Goal: Navigation & Orientation: Find specific page/section

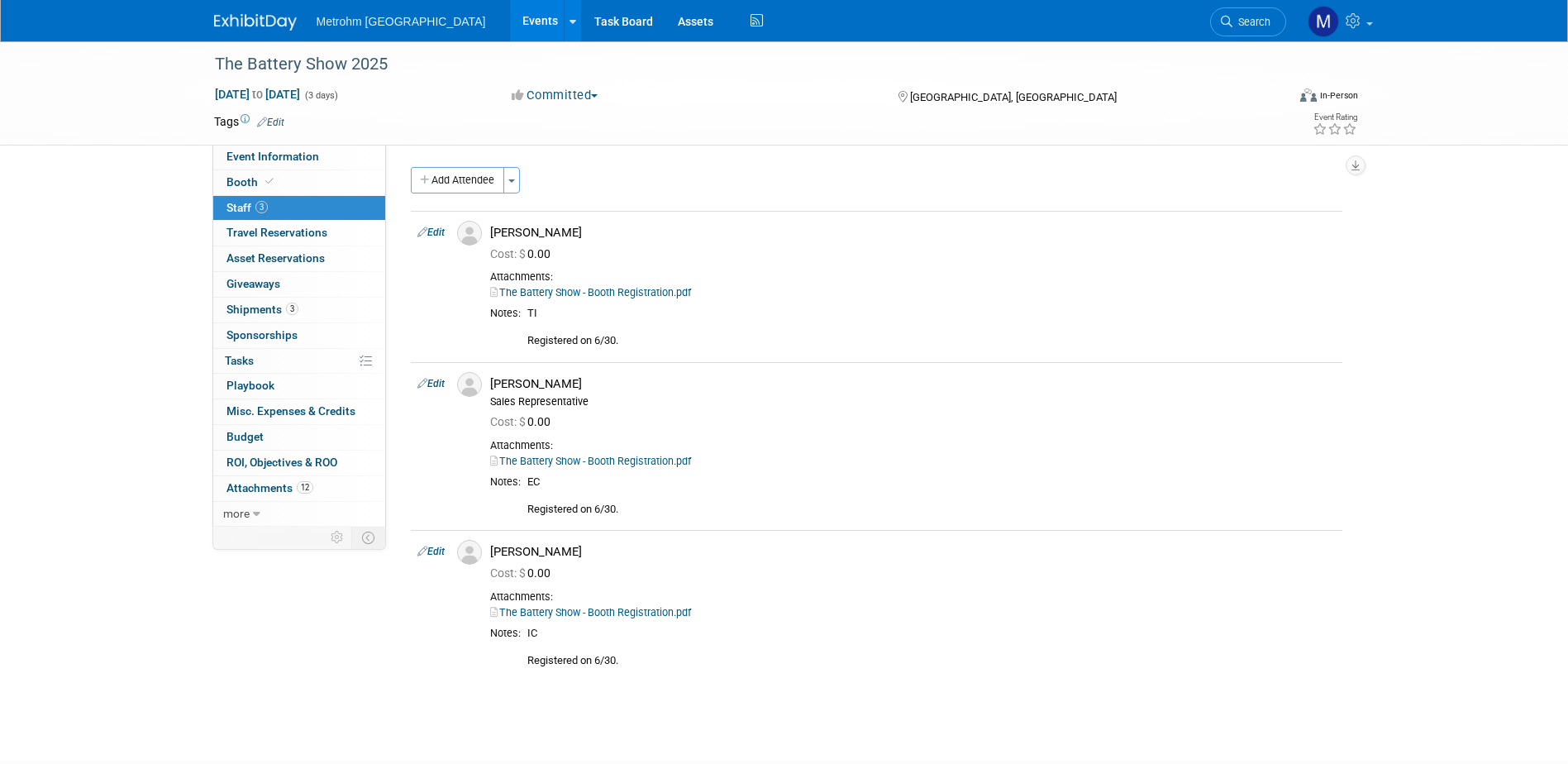
click at [246, 22] on img at bounding box center [255, 23] width 83 height 17
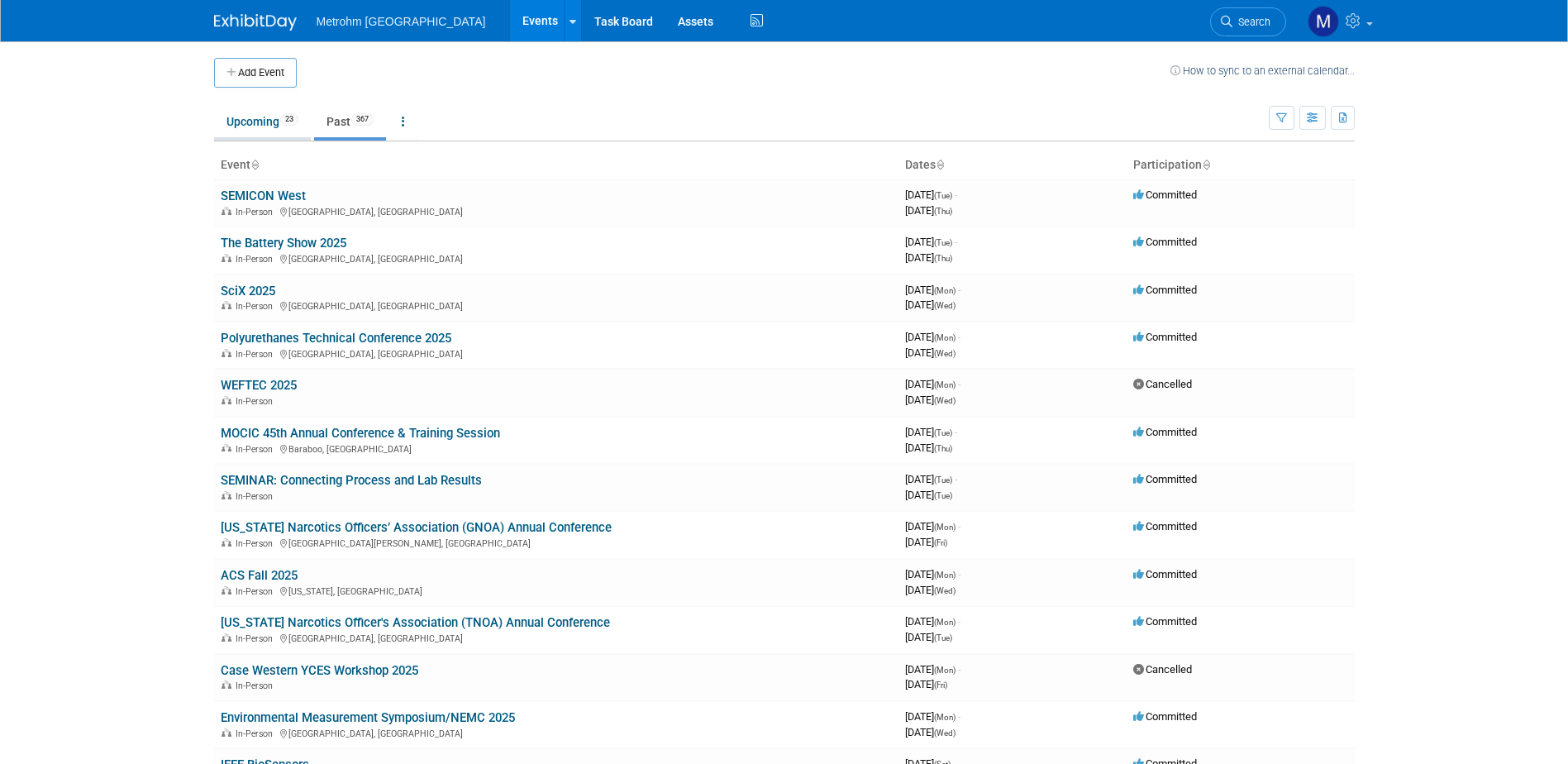
click at [240, 133] on link "Upcoming 23" at bounding box center [262, 121] width 97 height 31
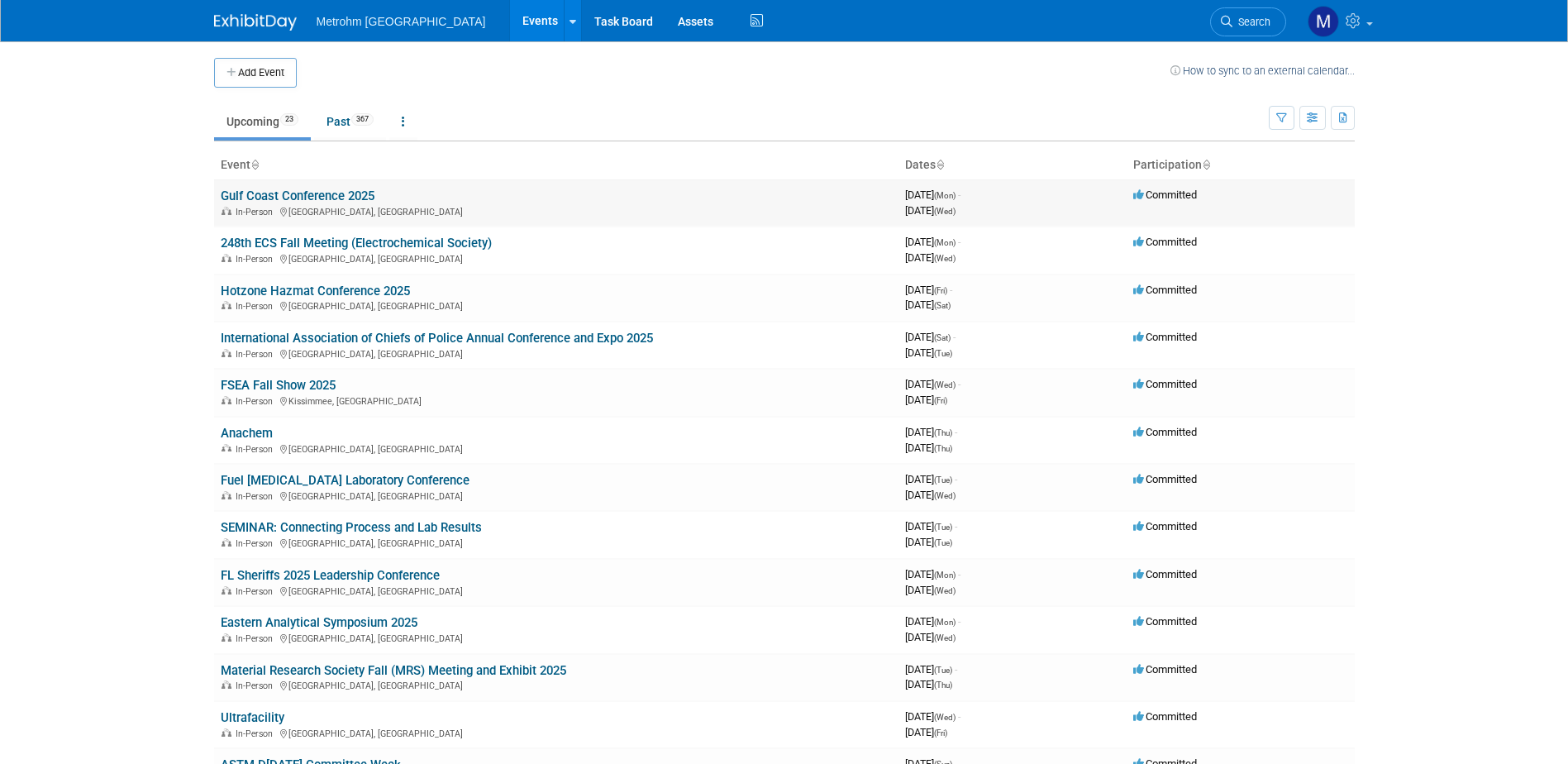
click at [297, 193] on link "Gulf Coast Conference 2025" at bounding box center [297, 196] width 154 height 15
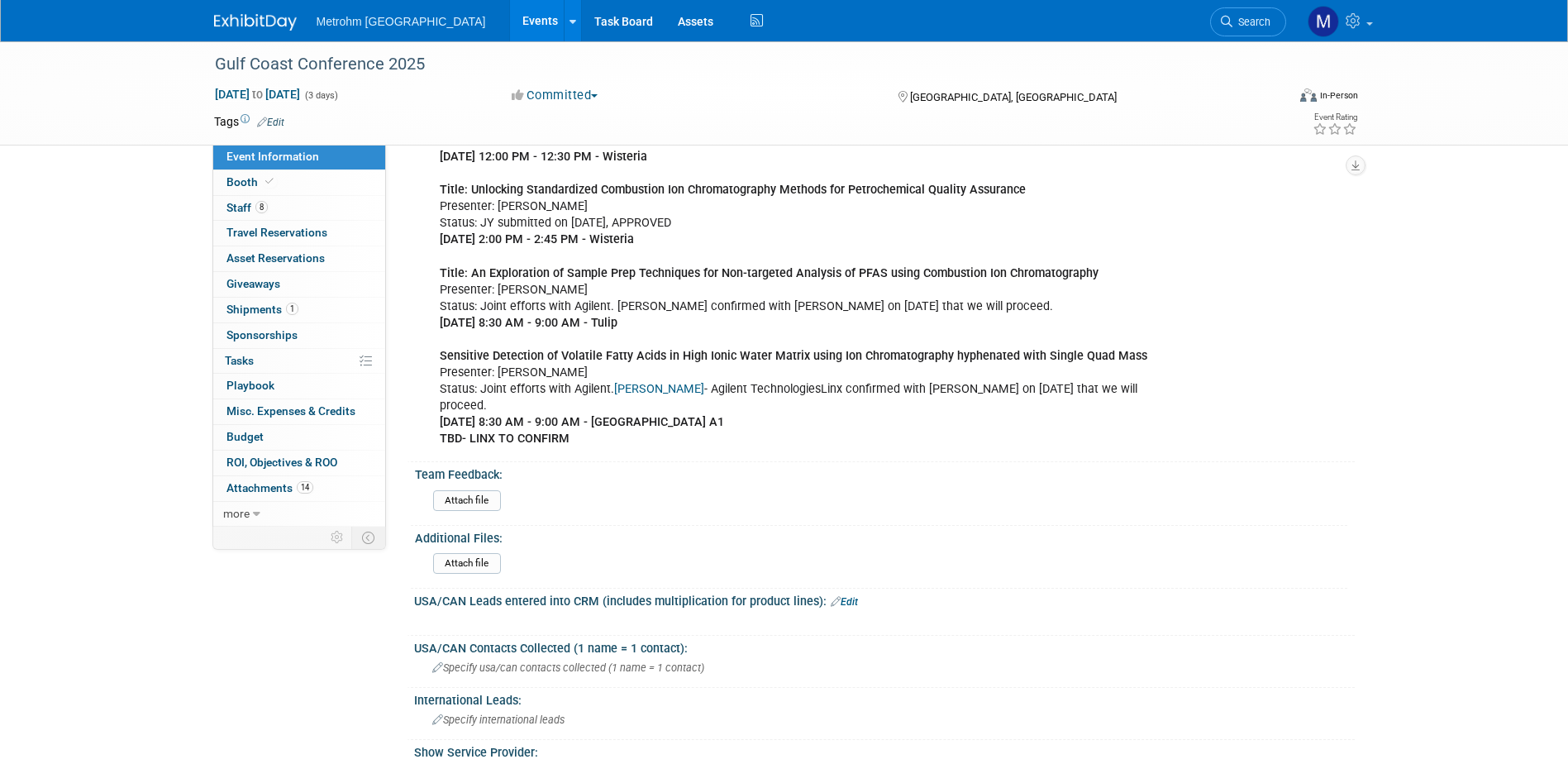
scroll to position [1241, 0]
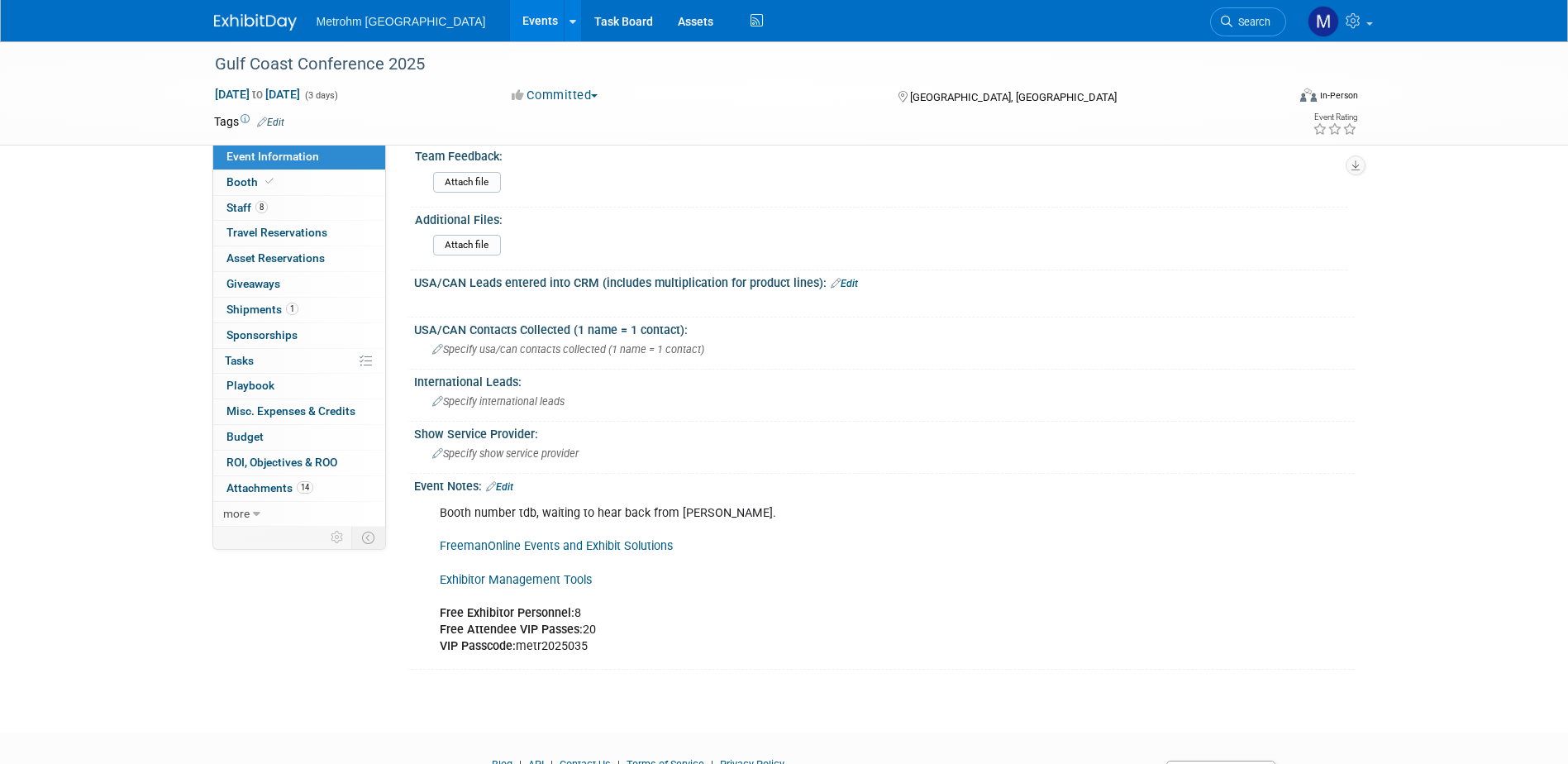
click at [546, 573] on link "Exhibitor Management Tools" at bounding box center [516, 580] width 152 height 14
drag, startPoint x: 248, startPoint y: 12, endPoint x: 273, endPoint y: 42, distance: 39.1
click at [251, 12] on link at bounding box center [265, 14] width 102 height 13
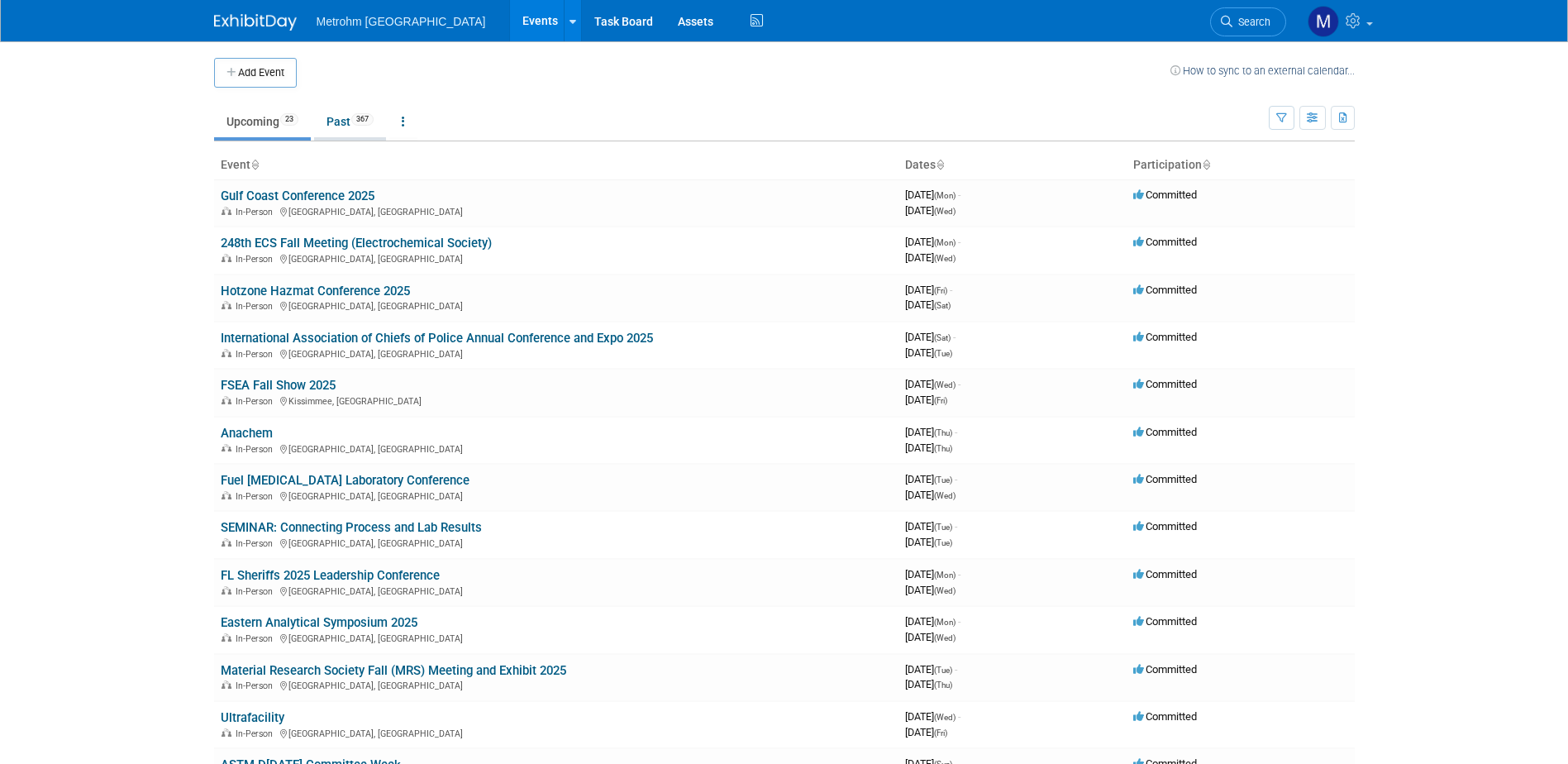
click at [343, 131] on link "Past 367" at bounding box center [350, 121] width 72 height 31
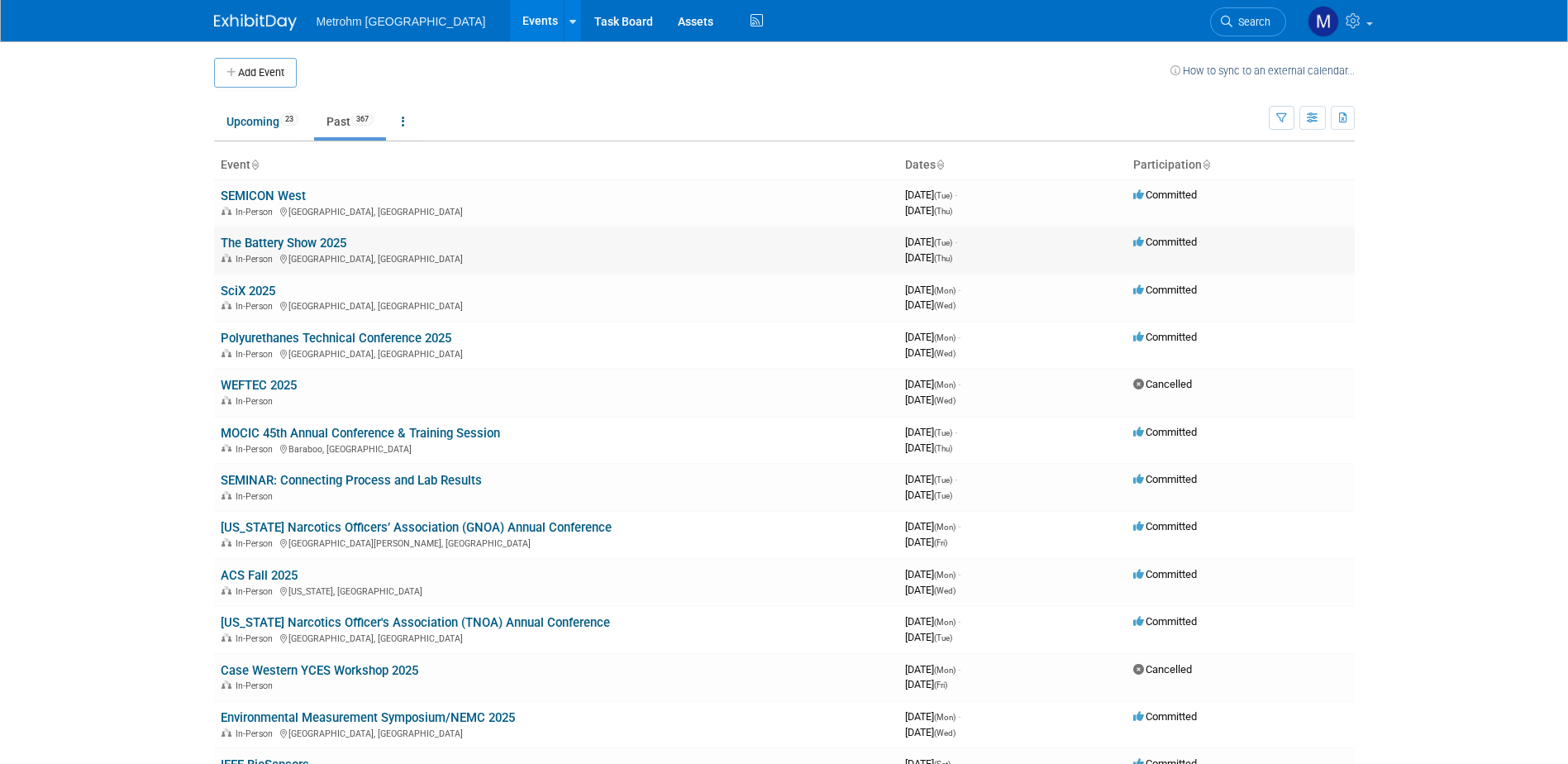
click at [264, 241] on link "The Battery Show 2025" at bounding box center [283, 243] width 126 height 15
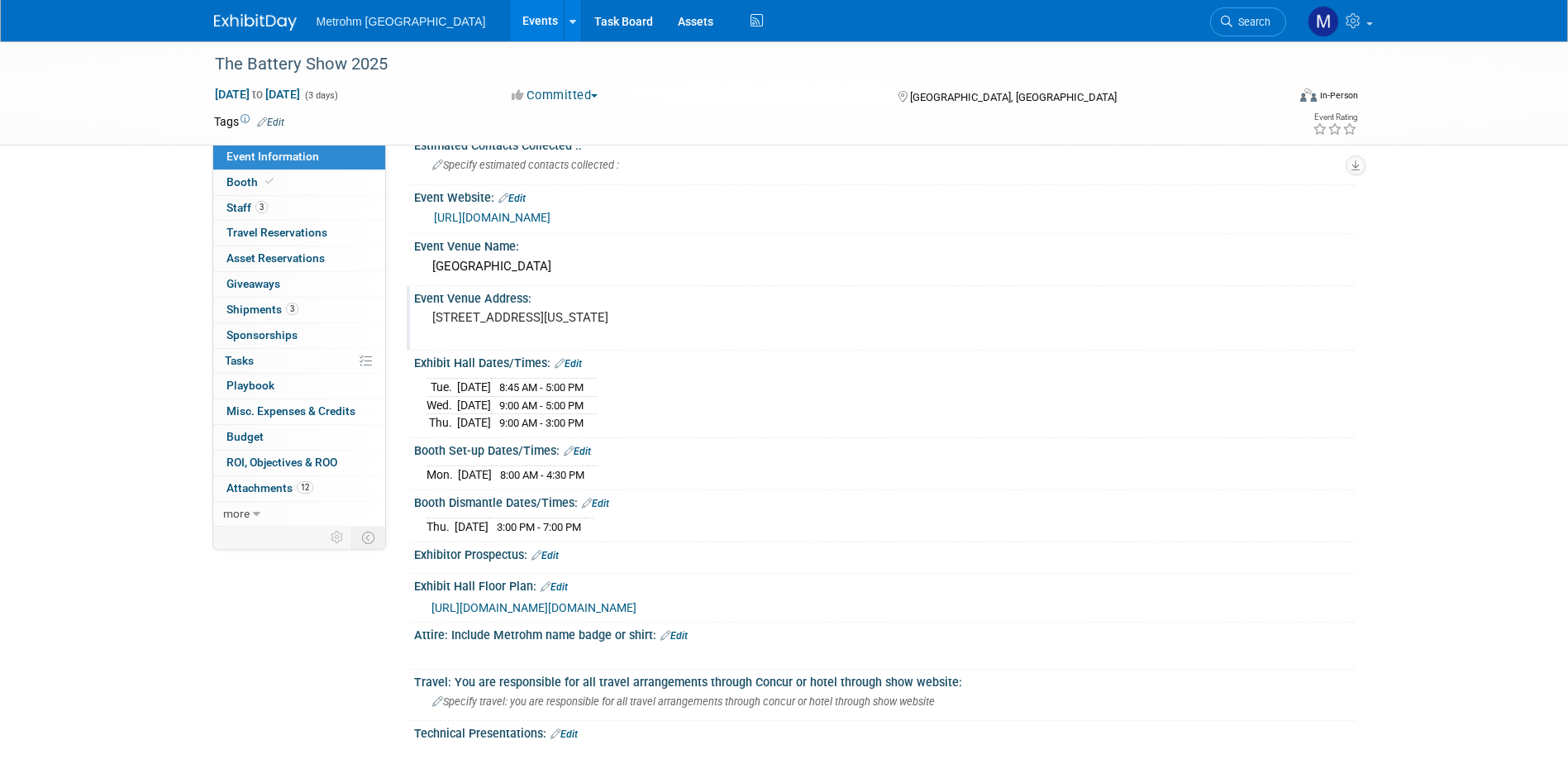
scroll to position [497, 0]
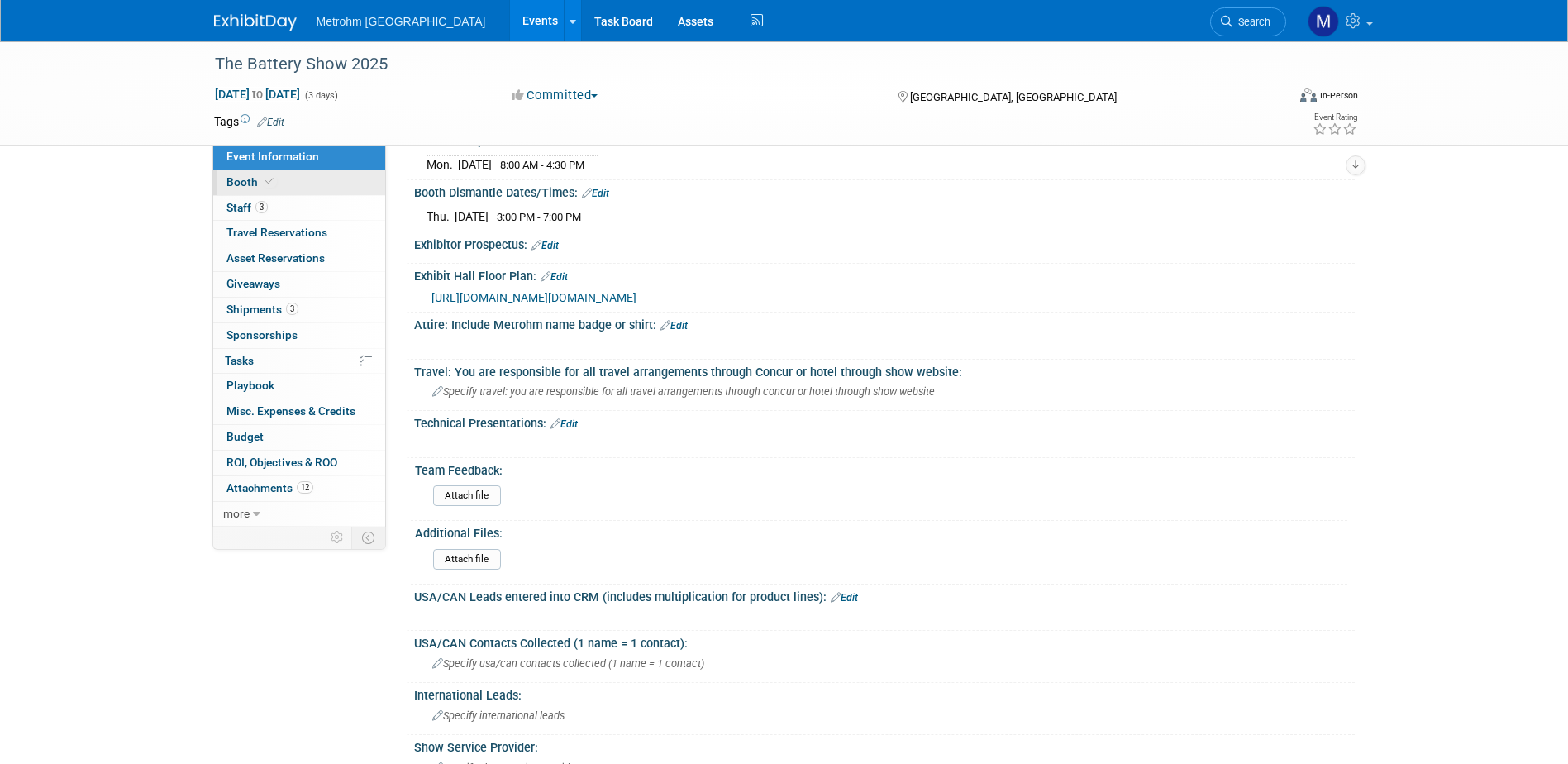
click at [299, 185] on link "Booth" at bounding box center [298, 182] width 172 height 24
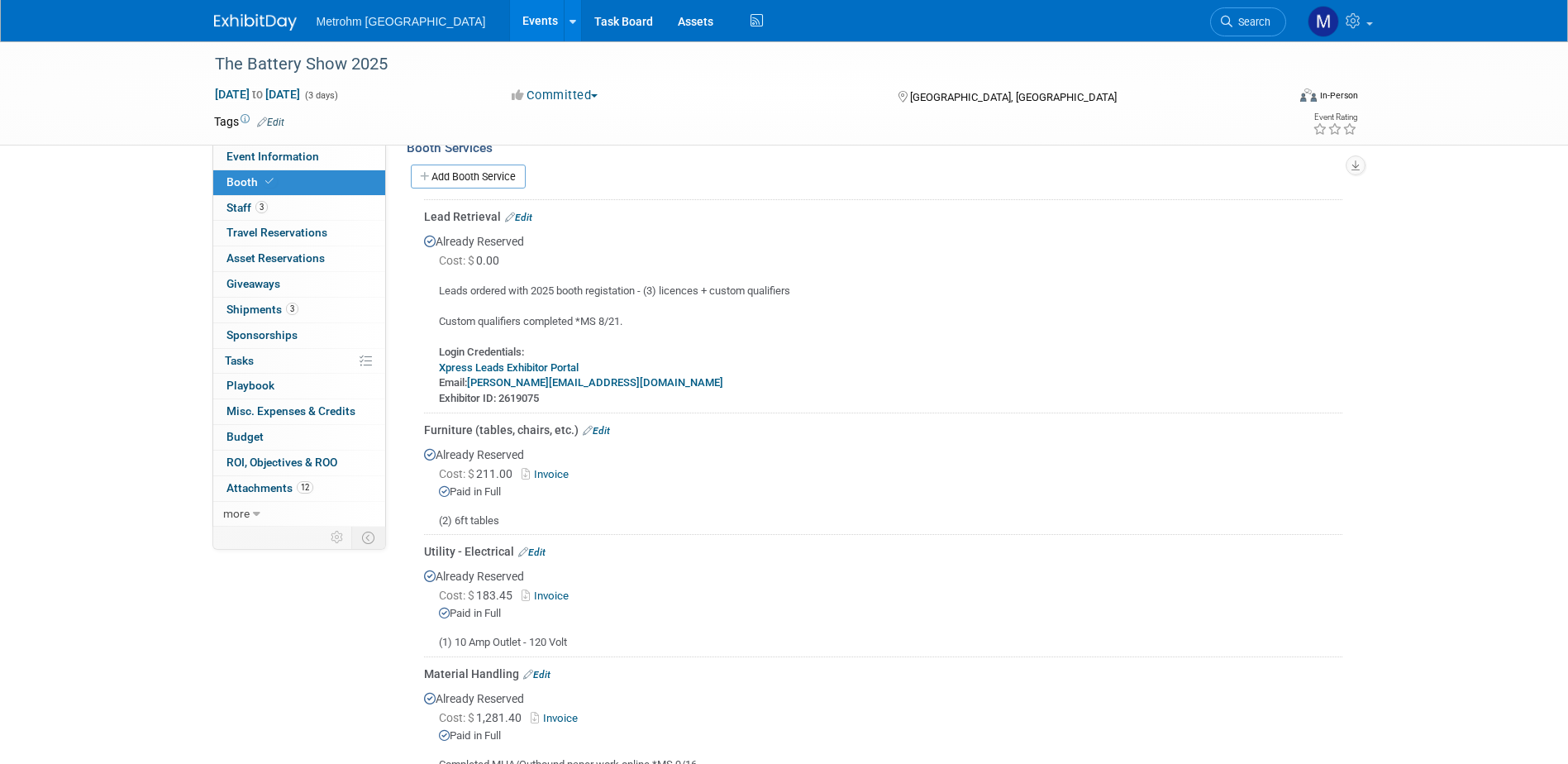
scroll to position [248, 0]
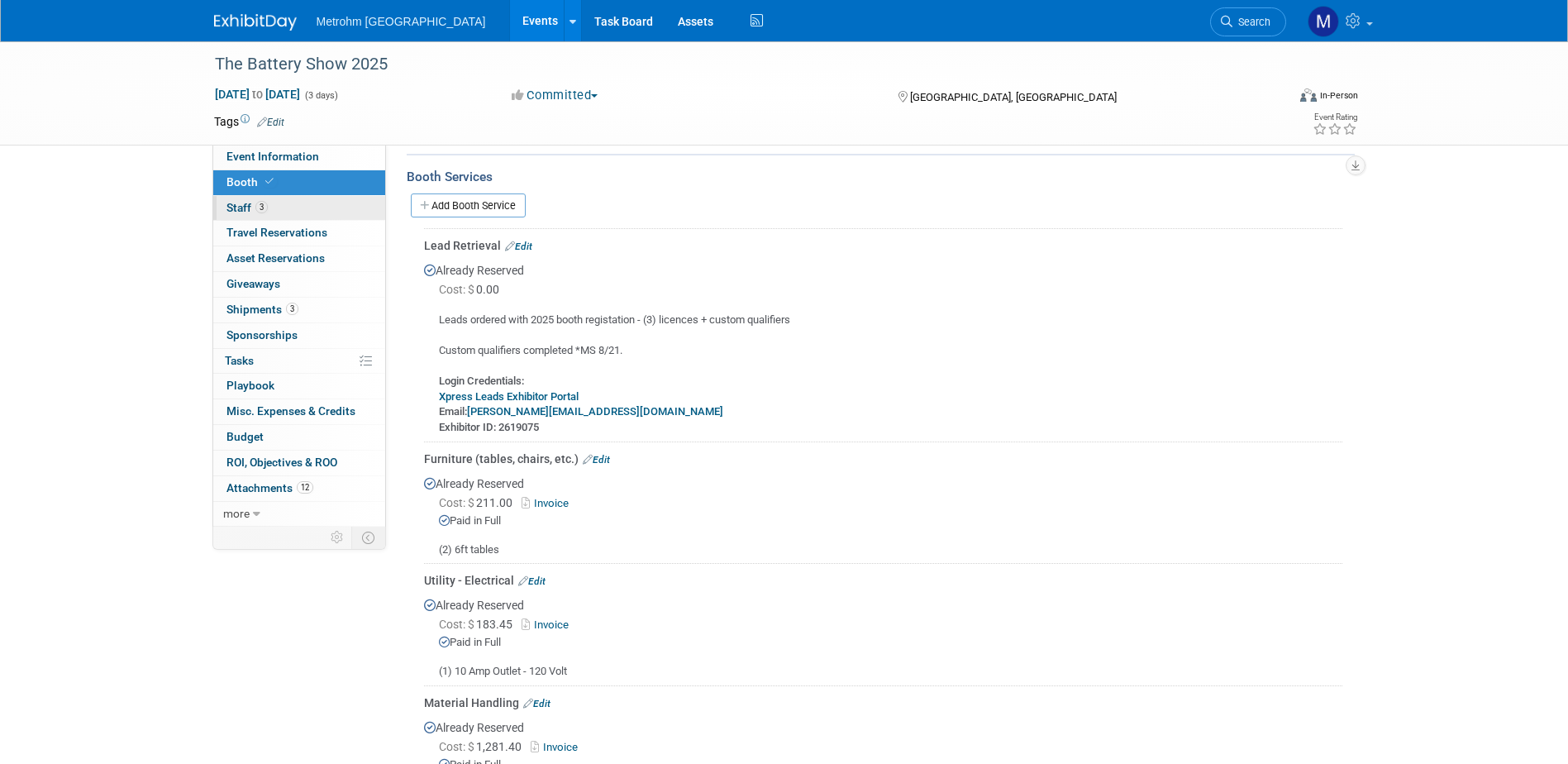
click at [261, 204] on span "3" at bounding box center [261, 206] width 12 height 12
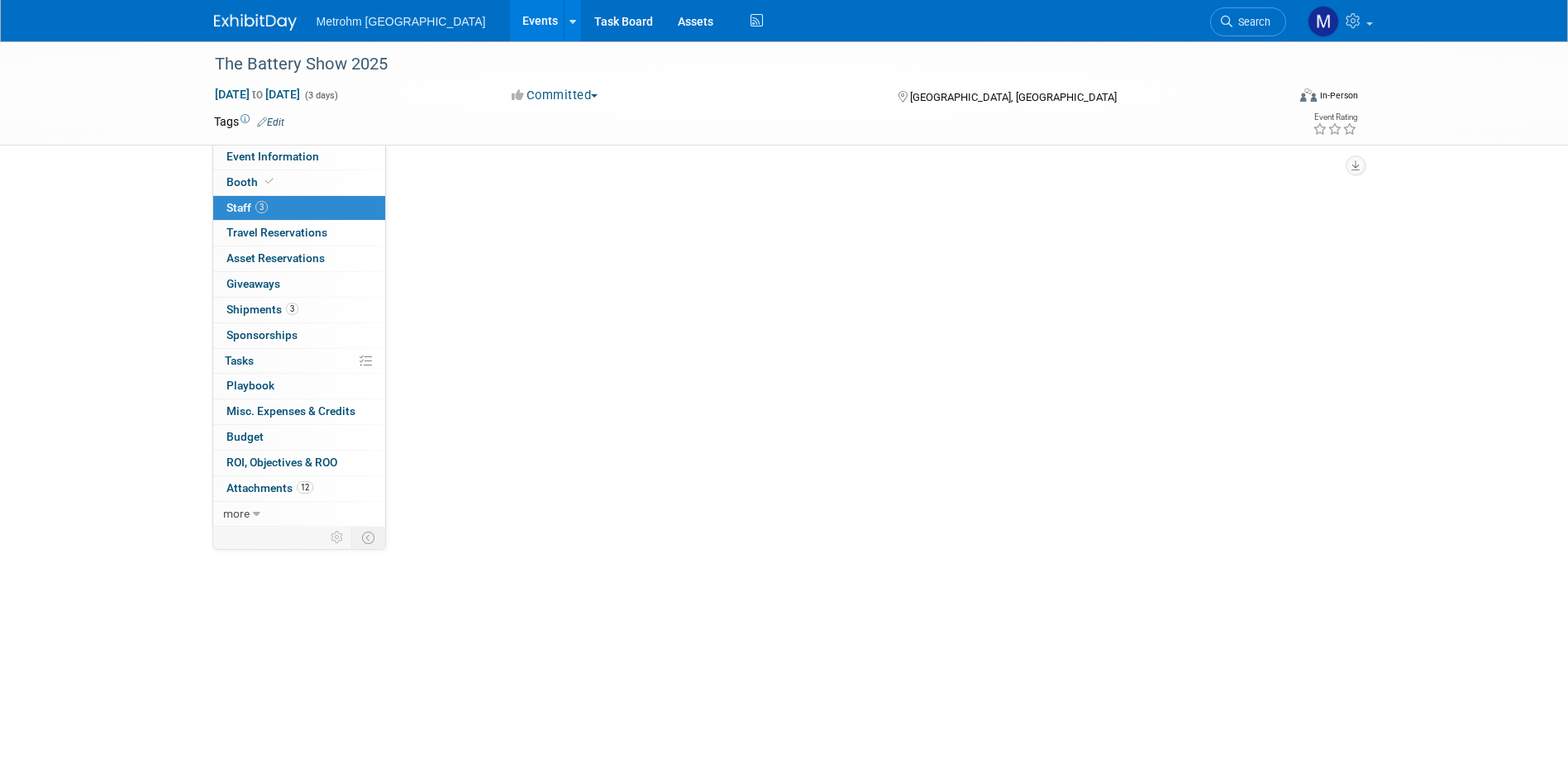
scroll to position [0, 0]
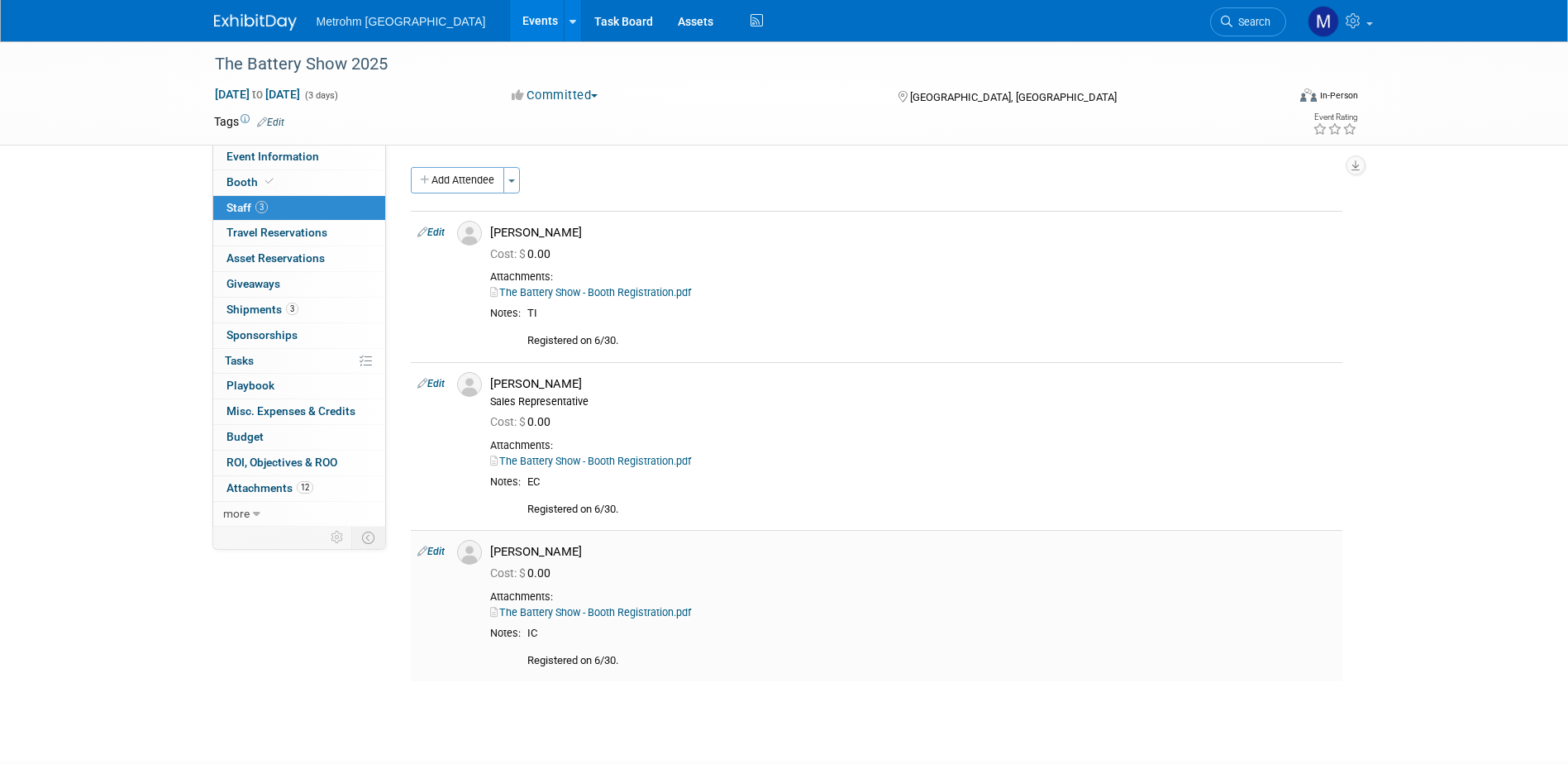
click at [663, 608] on link "The Battery Show - Booth Registration.pdf" at bounding box center [590, 612] width 201 height 12
click at [262, 23] on img at bounding box center [255, 23] width 83 height 17
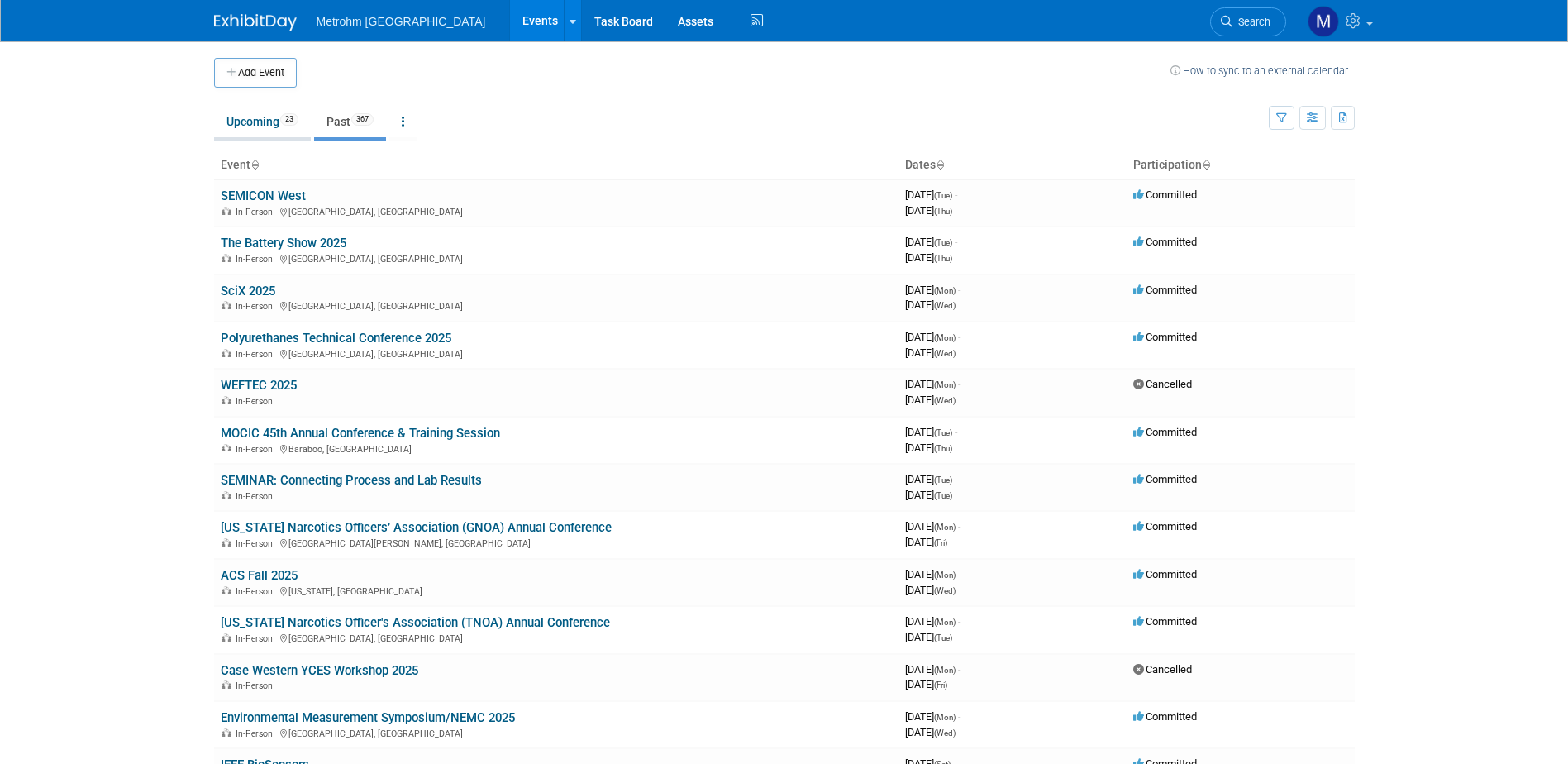
click at [293, 117] on span "23" at bounding box center [289, 119] width 18 height 12
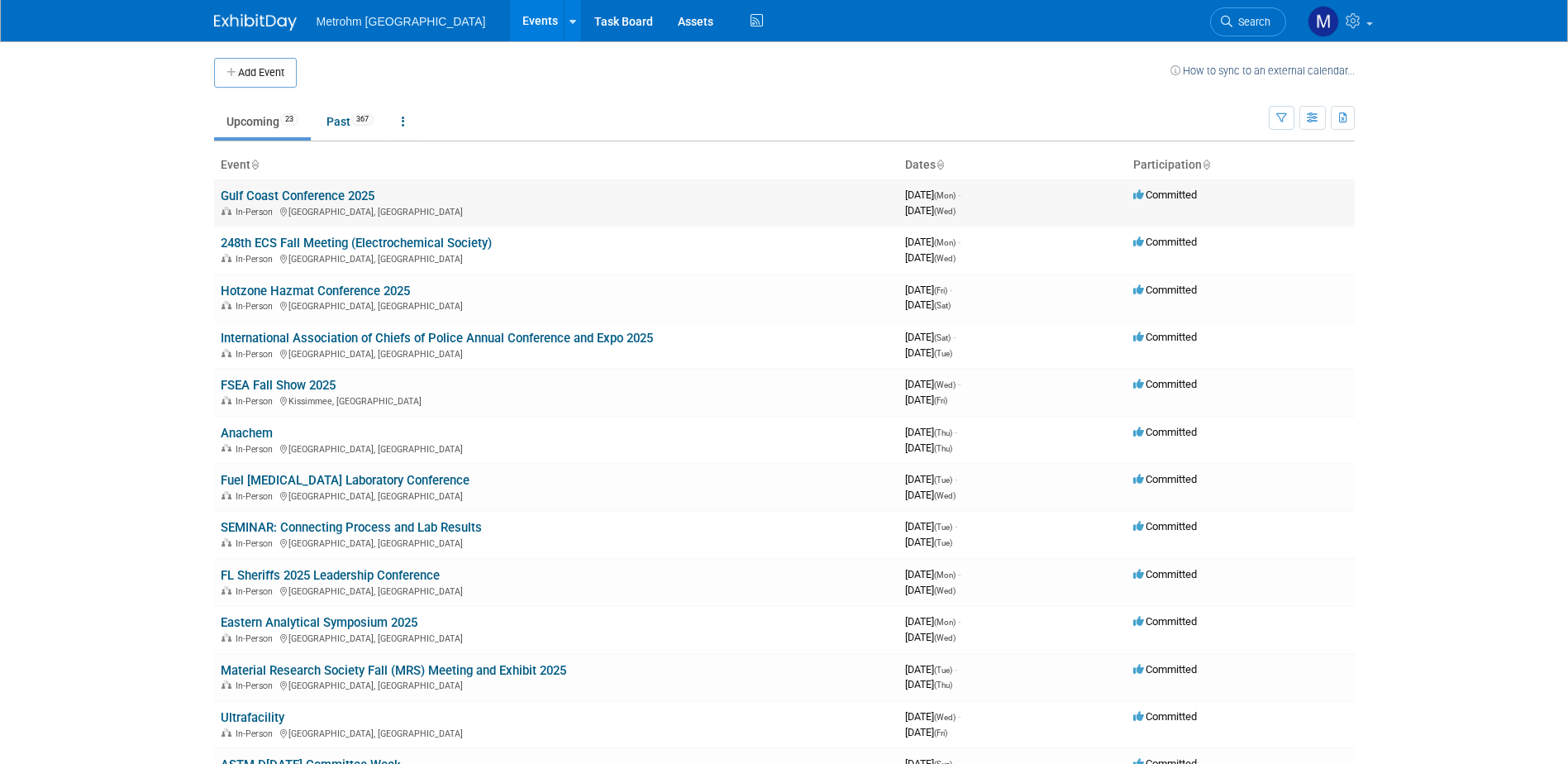
click at [343, 189] on link "Gulf Coast Conference 2025" at bounding box center [297, 196] width 154 height 15
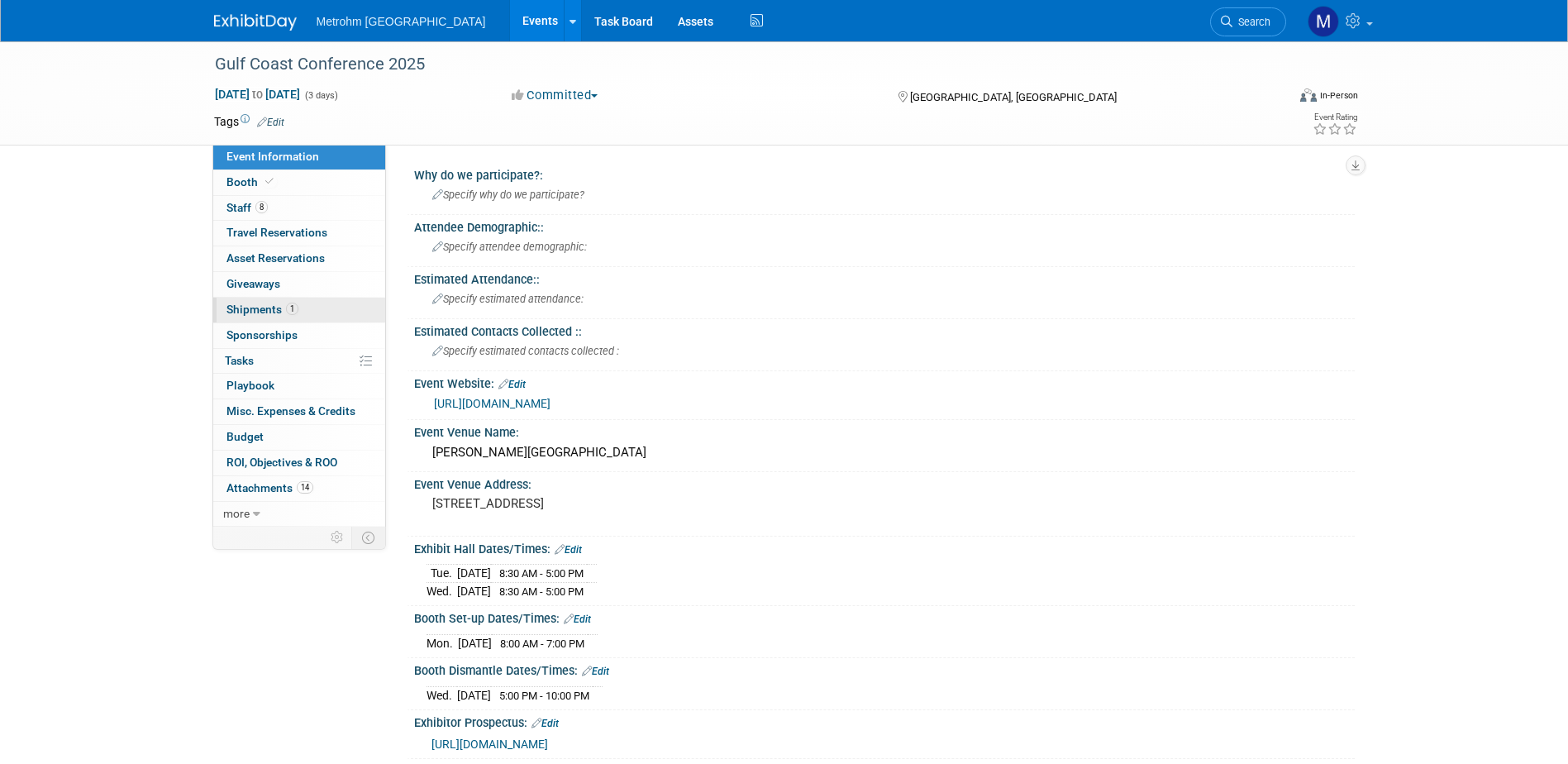
click at [289, 303] on span "1" at bounding box center [292, 308] width 12 height 12
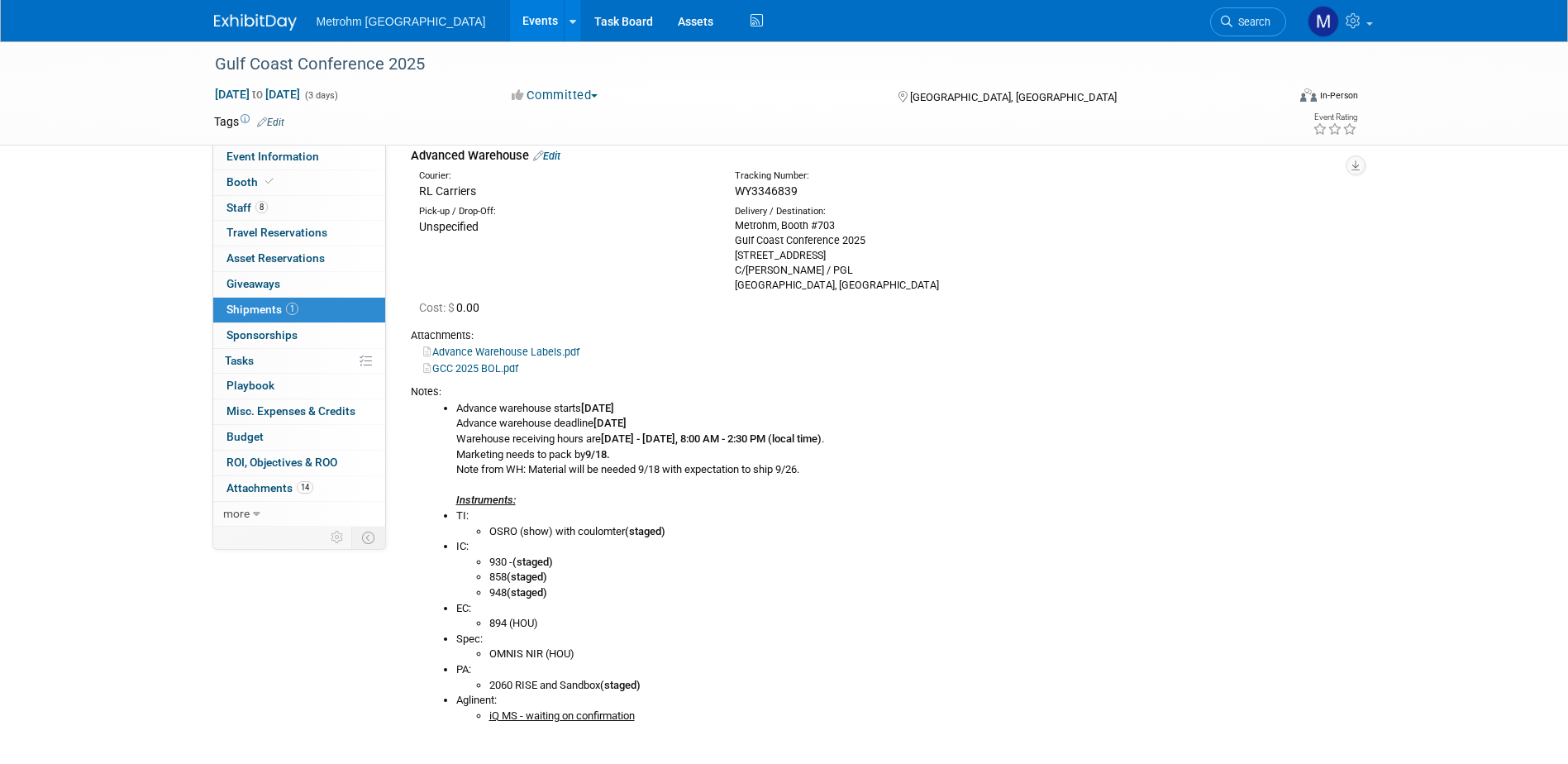
scroll to position [165, 0]
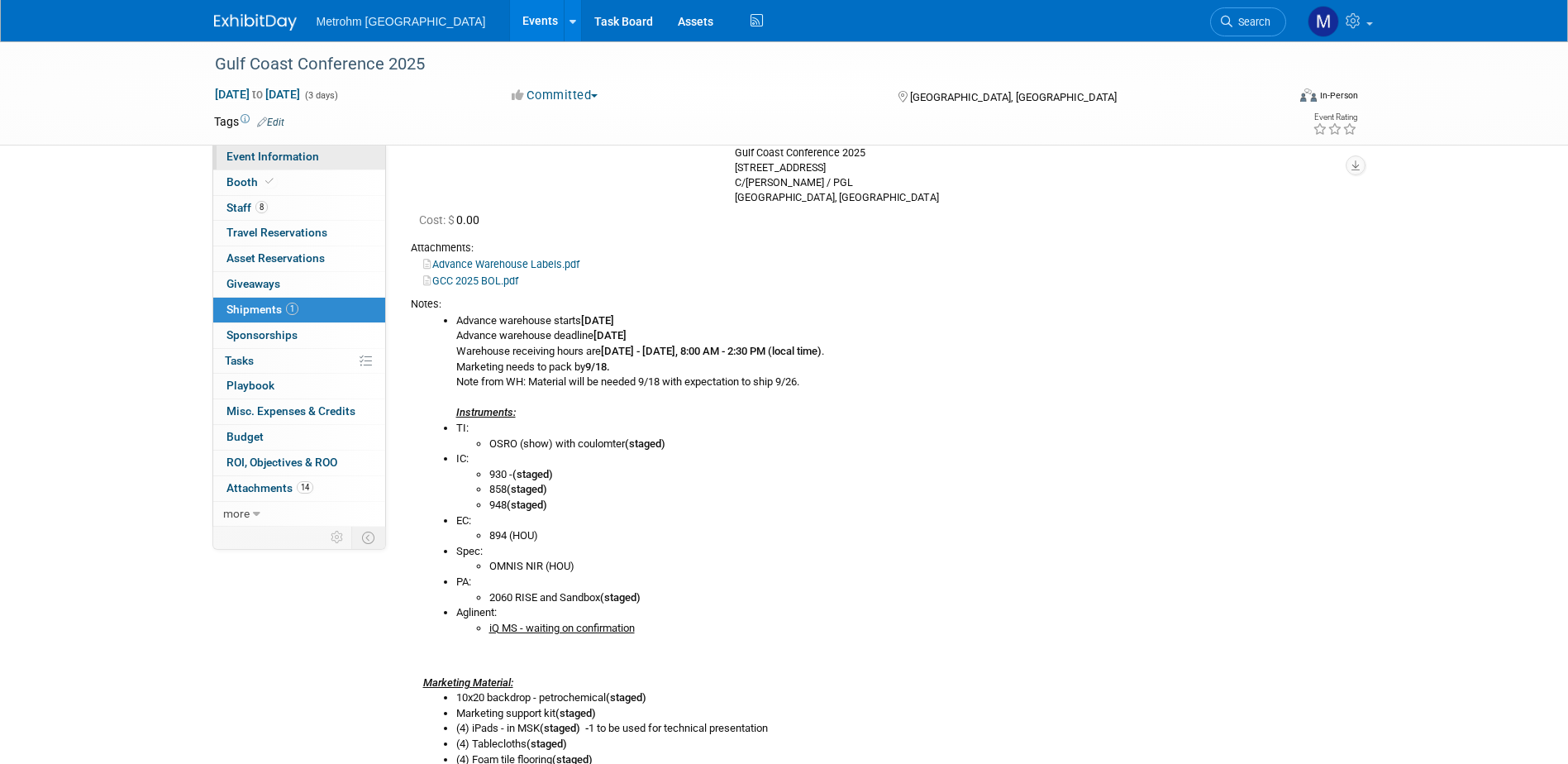
click at [297, 161] on span "Event Information" at bounding box center [272, 156] width 93 height 13
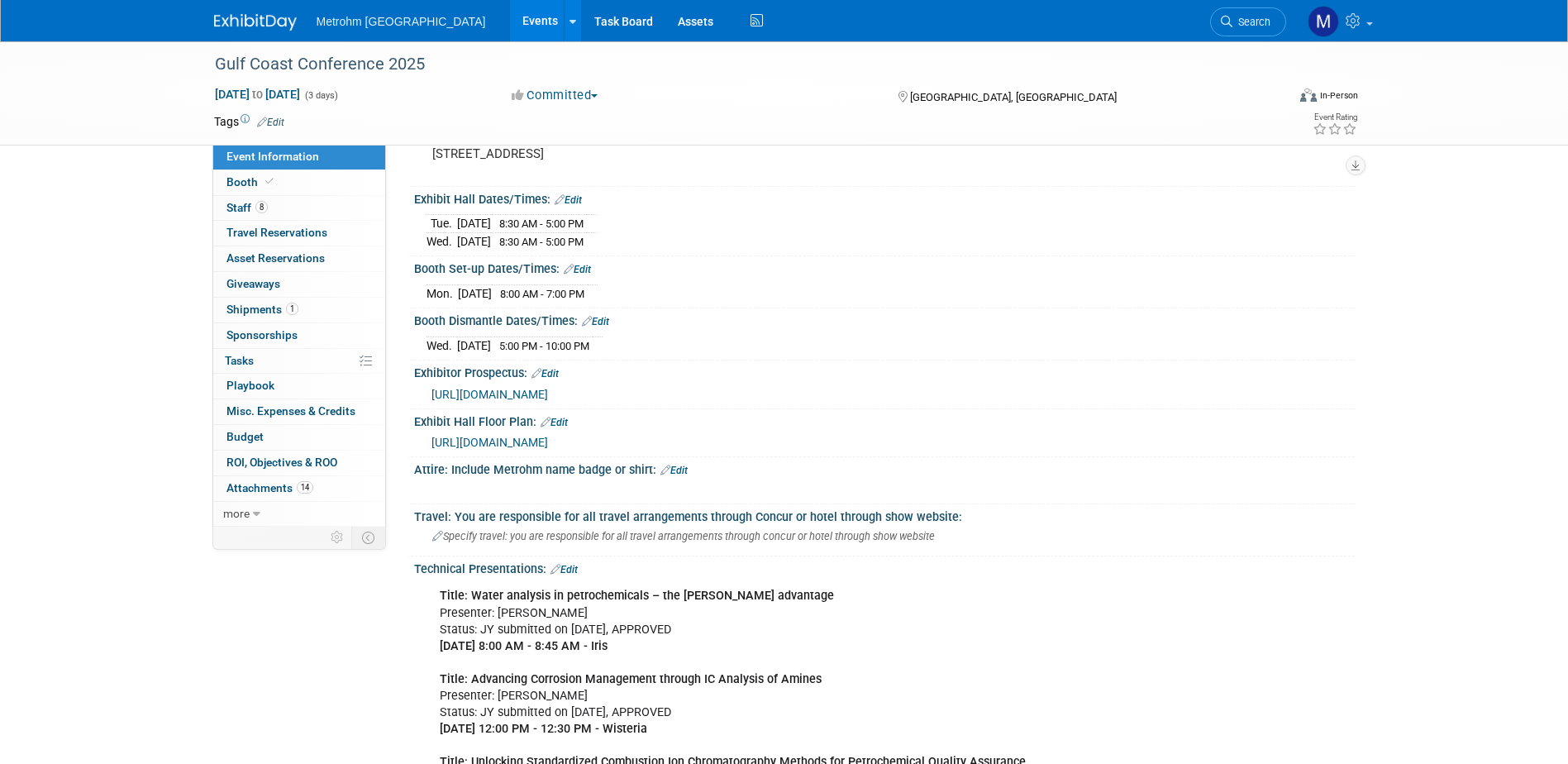
scroll to position [497, 0]
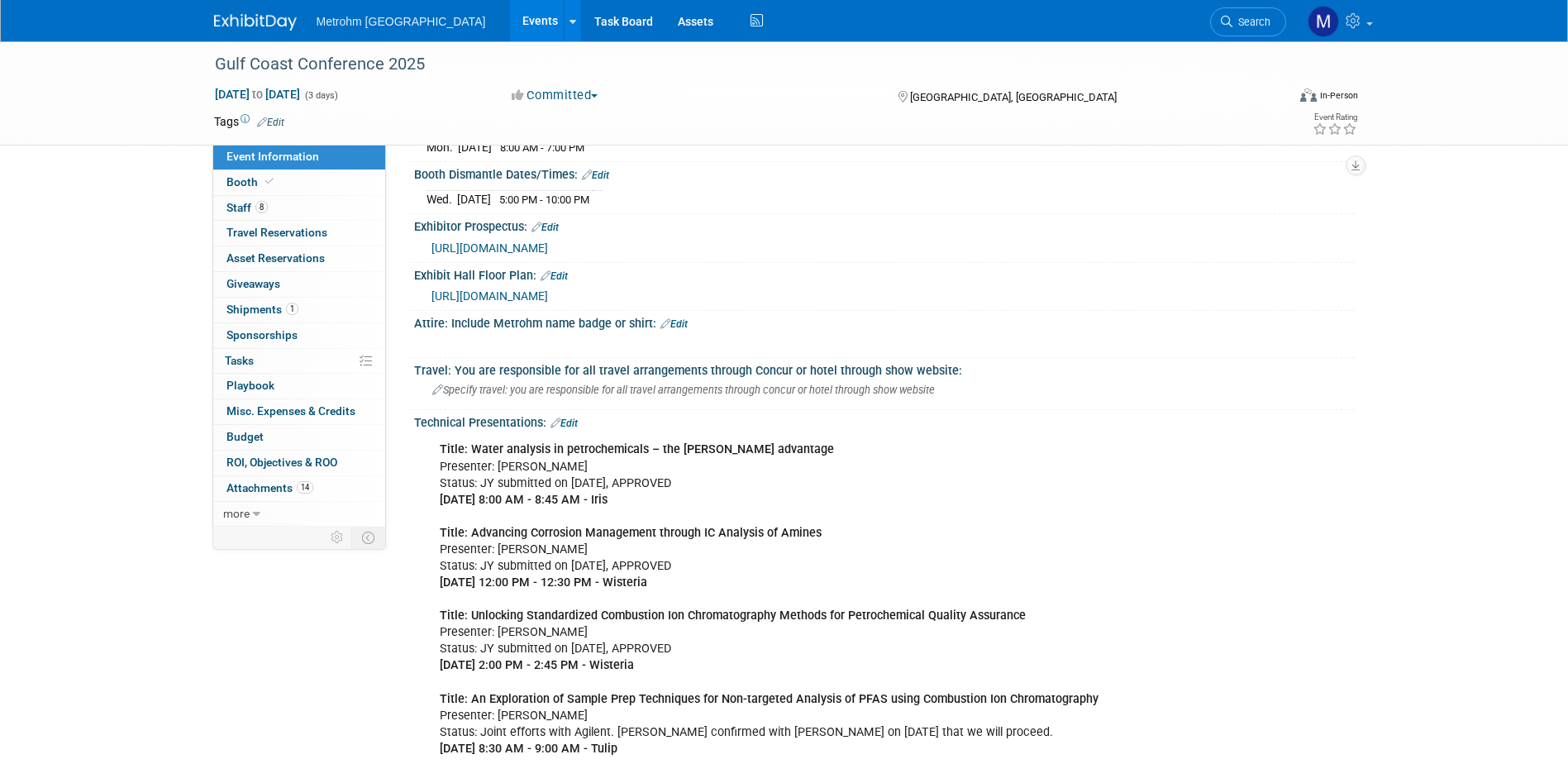
click at [273, 159] on span "Event Information" at bounding box center [272, 156] width 93 height 13
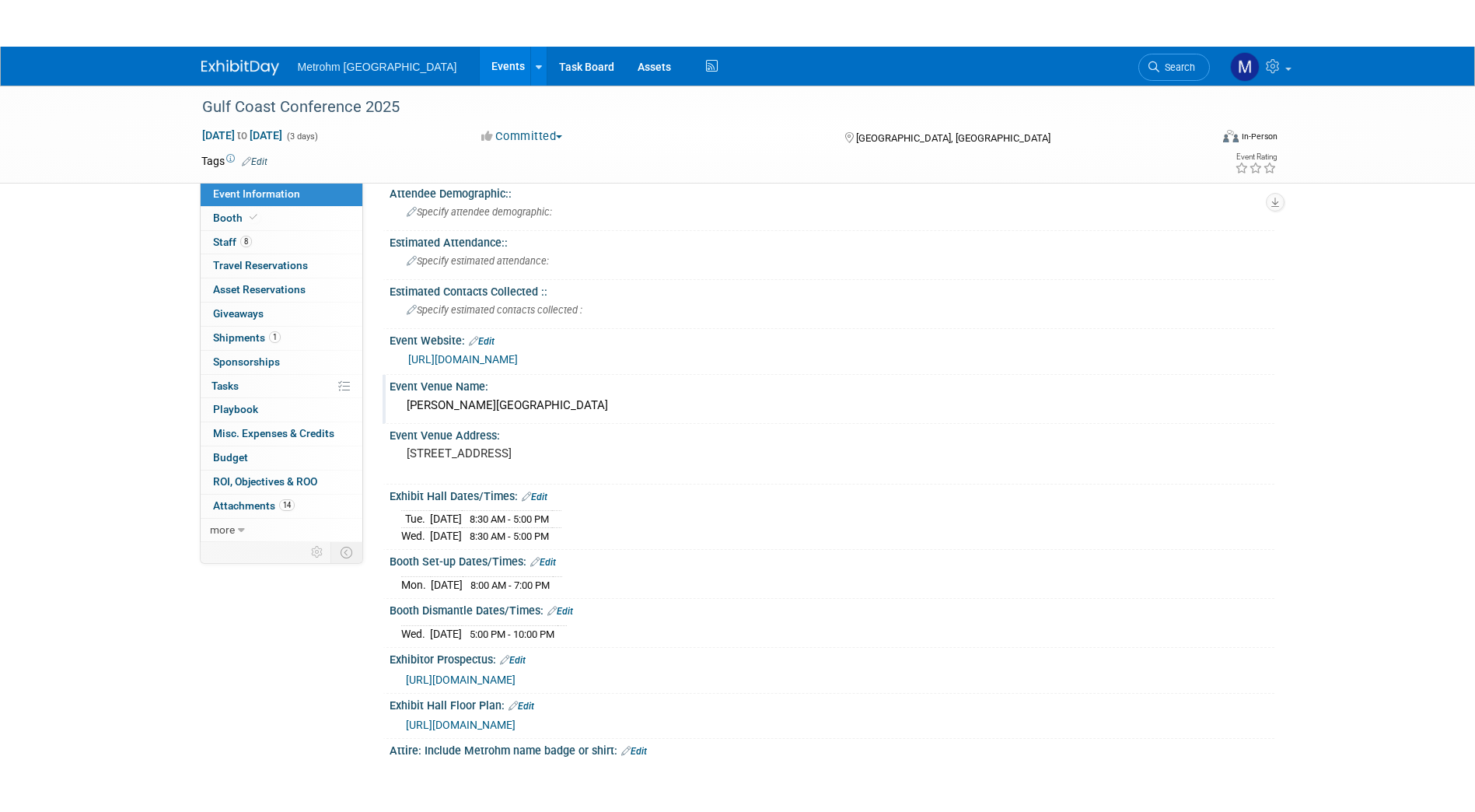
scroll to position [0, 0]
